Goal: Information Seeking & Learning: Learn about a topic

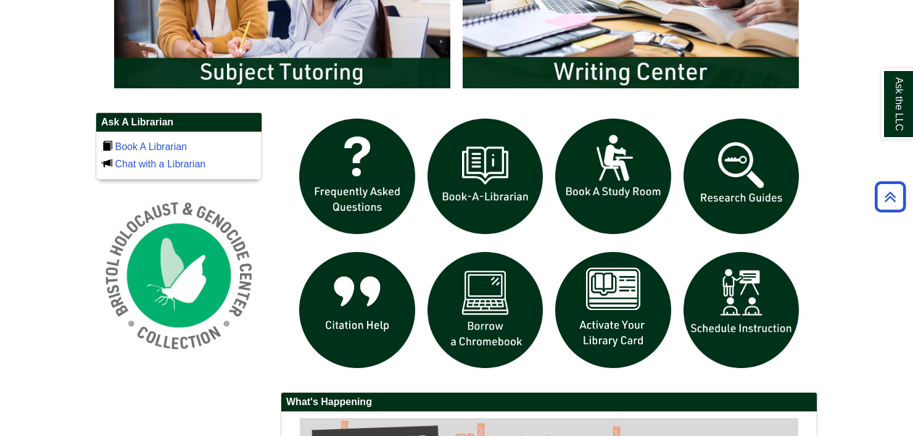
scroll to position [767, 0]
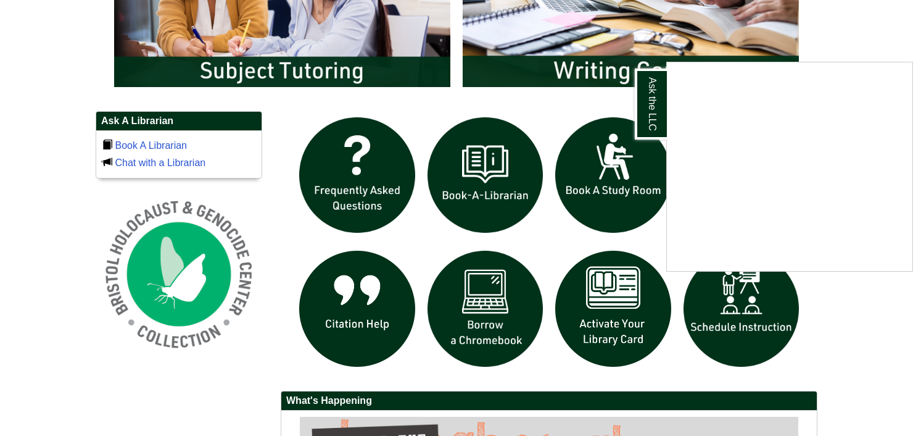
click at [834, 318] on div "Ask the LLC" at bounding box center [456, 218] width 913 height 436
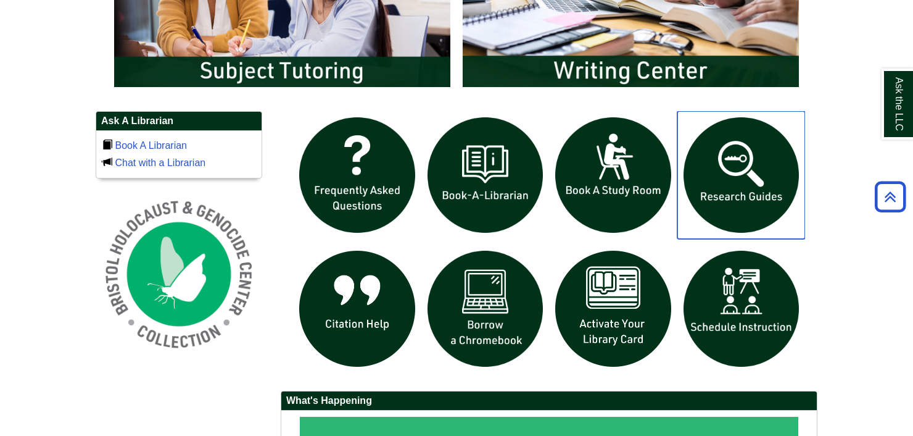
click at [738, 179] on img "slideshow" at bounding box center [741, 175] width 128 height 128
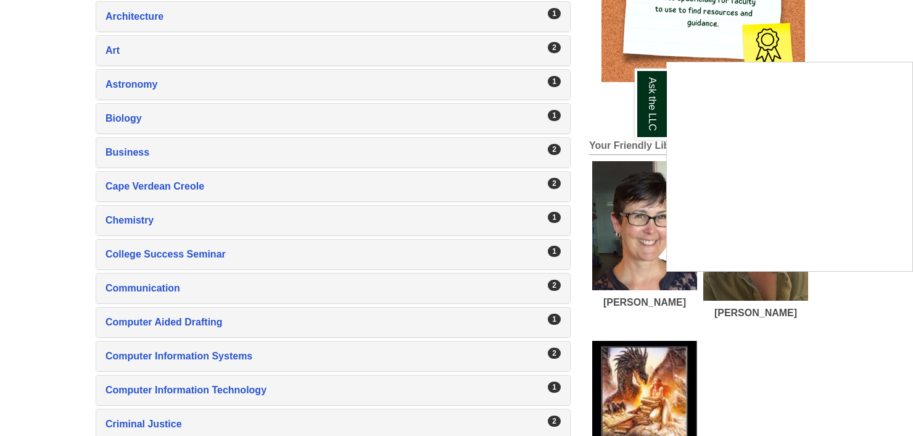
scroll to position [421, 0]
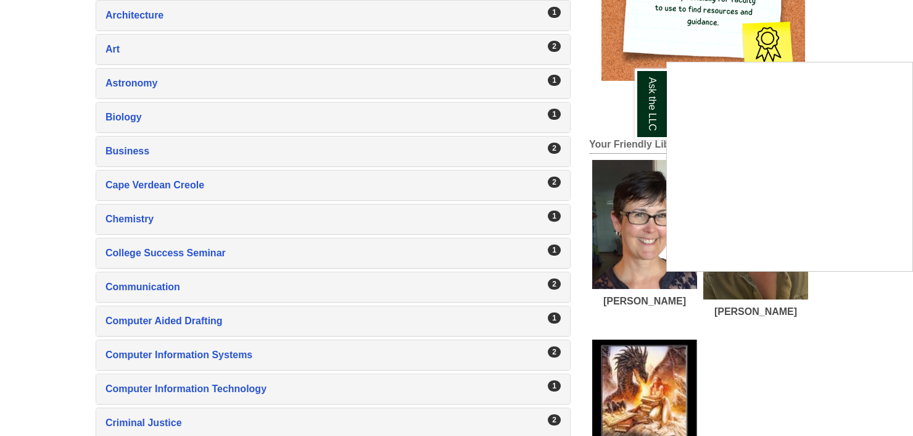
click at [134, 283] on div "Ask the LLC" at bounding box center [456, 218] width 913 height 436
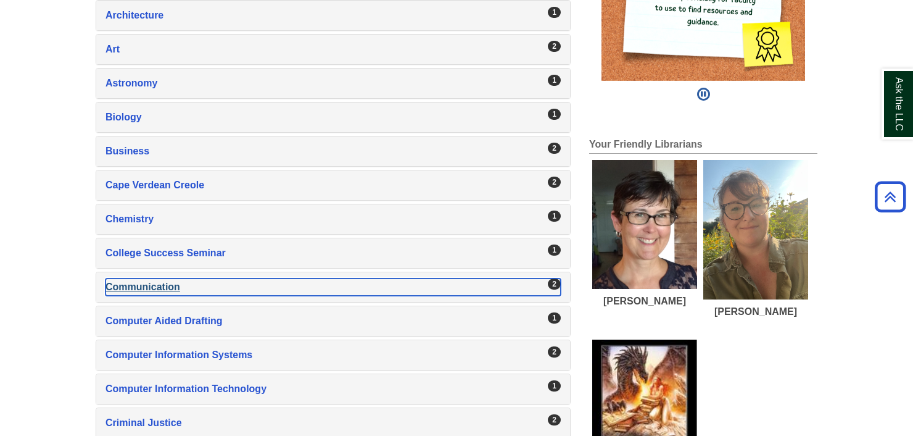
click at [134, 283] on div "Communication , 2 guides" at bounding box center [332, 286] width 455 height 17
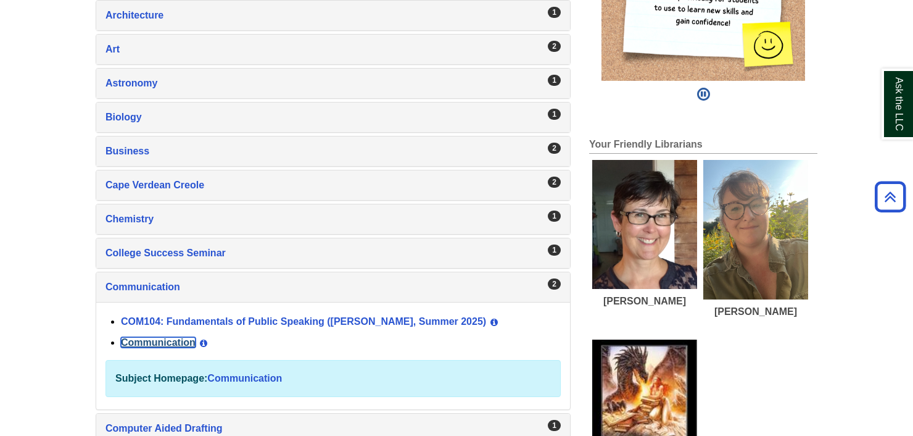
click at [172, 339] on link "Communication" at bounding box center [158, 342] width 75 height 10
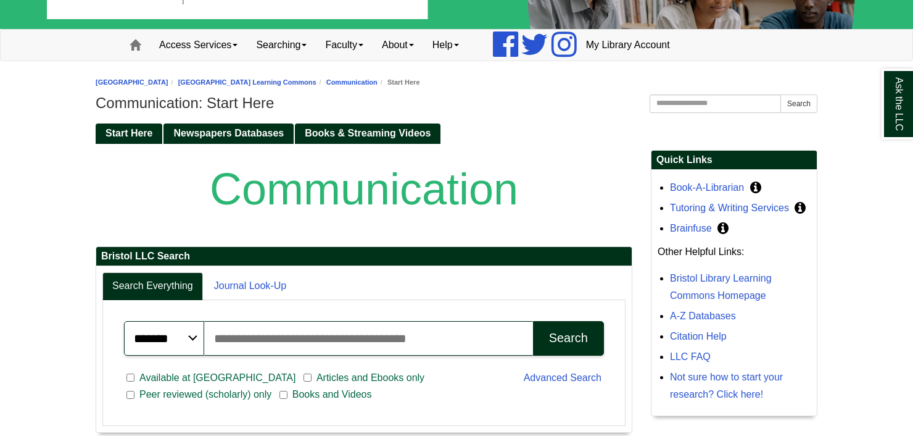
scroll to position [69, 0]
click at [223, 129] on span "Newspapers Databases" at bounding box center [228, 133] width 110 height 10
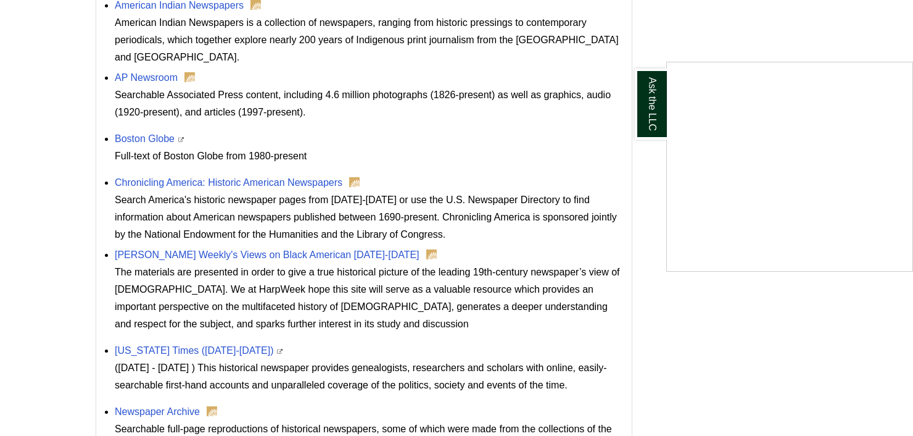
scroll to position [927, 0]
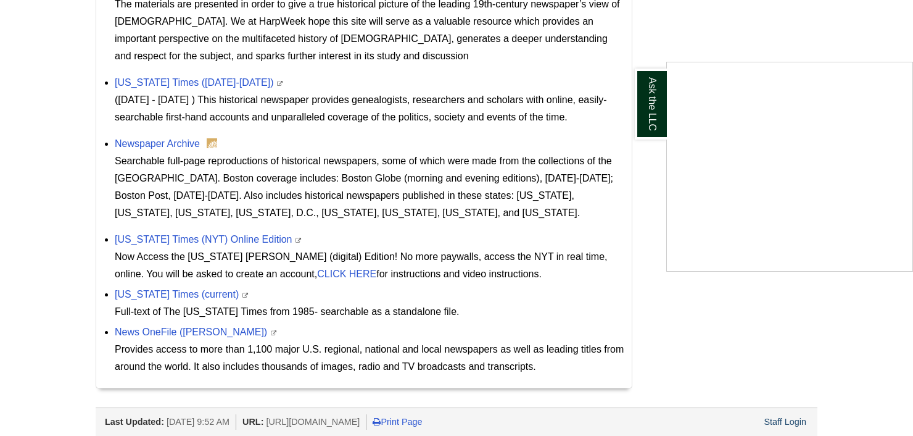
click at [780, 401] on div "Ask the LLC" at bounding box center [456, 218] width 913 height 436
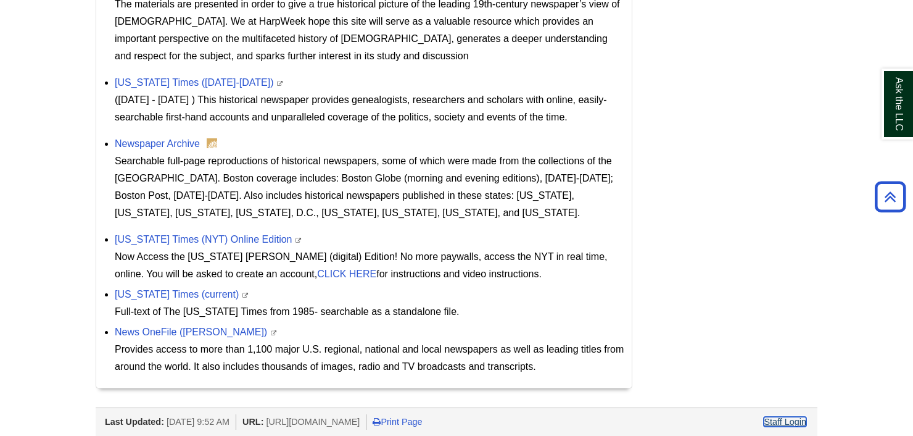
click at [780, 416] on link "Staff Login" at bounding box center [785, 421] width 43 height 10
